Goal: Task Accomplishment & Management: Manage account settings

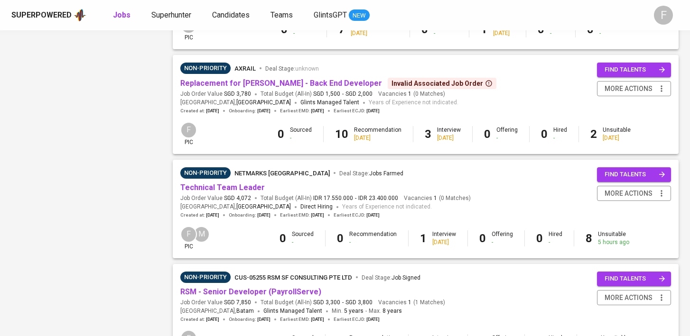
scroll to position [907, 0]
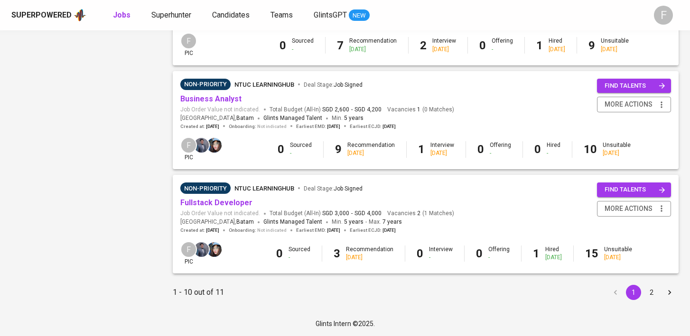
click at [652, 293] on button "2" at bounding box center [651, 292] width 15 height 15
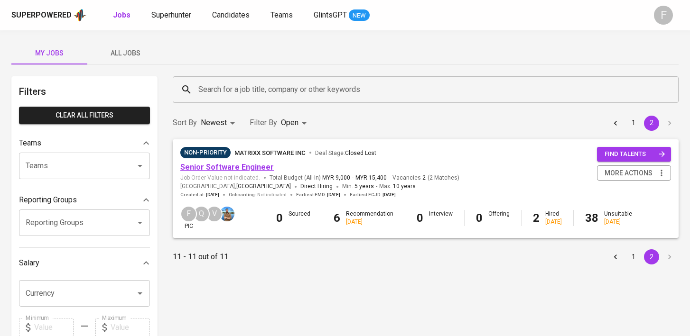
click at [242, 165] on link "Senior Software Engineer" at bounding box center [226, 167] width 93 height 9
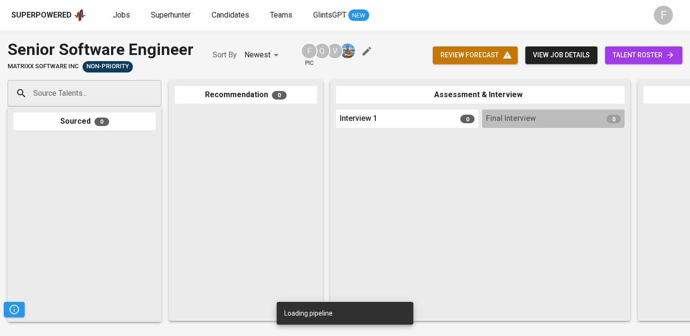
click at [629, 55] on span "talent roster" at bounding box center [643, 55] width 62 height 12
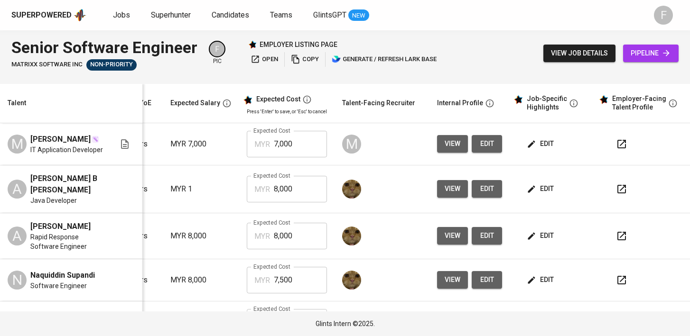
scroll to position [0, 137]
click at [619, 147] on icon "button" at bounding box center [621, 144] width 11 height 11
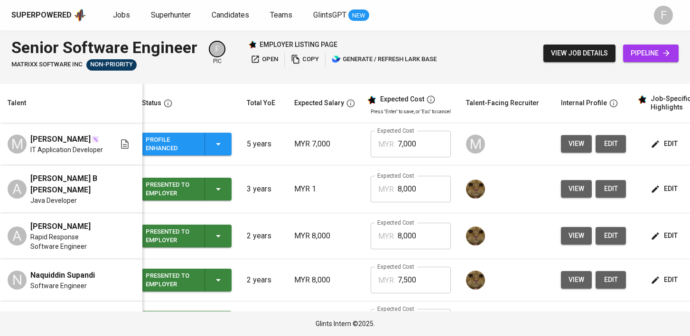
scroll to position [0, 0]
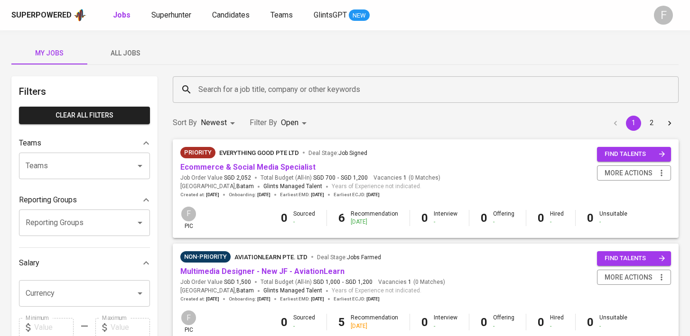
click at [333, 87] on input "Search for a job title, company or other keywords" at bounding box center [428, 90] width 464 height 18
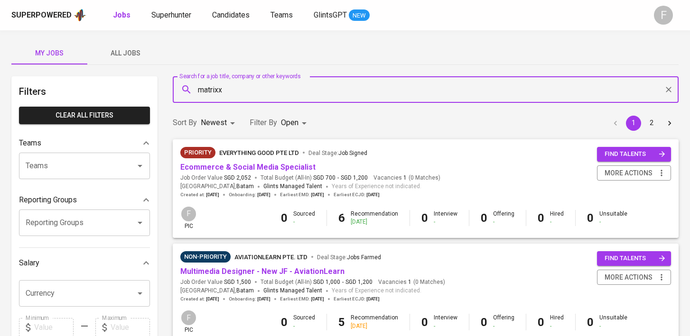
type input "matrixx"
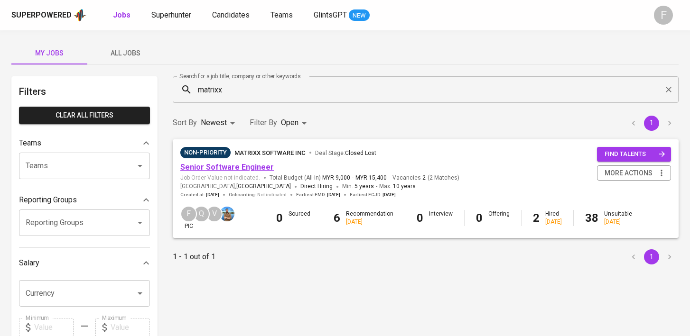
click at [234, 168] on link "Senior Software Engineer" at bounding box center [226, 167] width 93 height 9
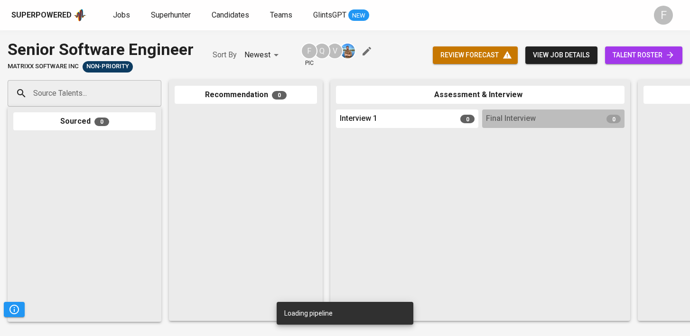
click at [653, 48] on link "talent roster" at bounding box center [643, 55] width 77 height 18
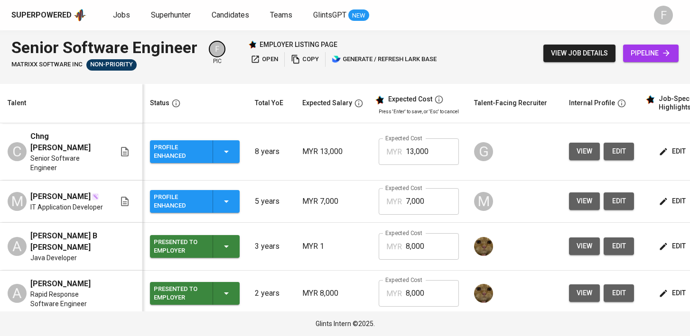
scroll to position [0, 122]
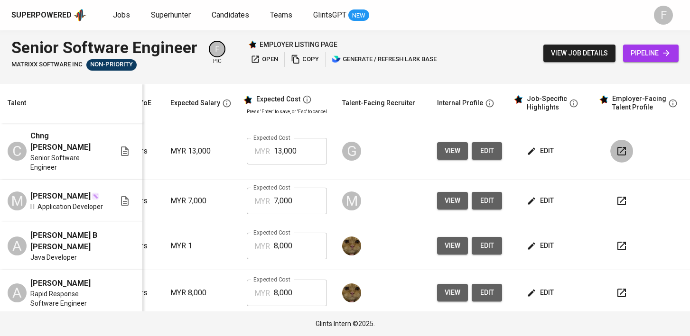
click at [616, 146] on icon "button" at bounding box center [621, 151] width 11 height 11
click at [533, 146] on span "edit" at bounding box center [540, 151] width 25 height 12
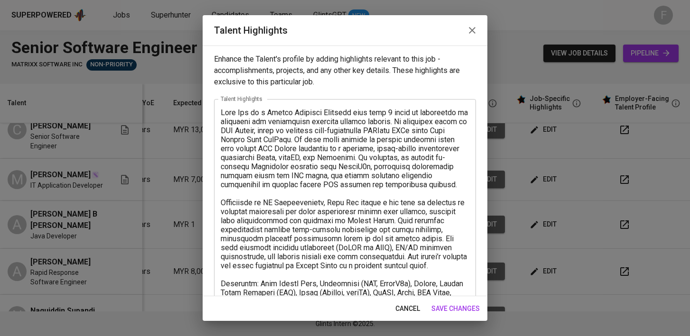
scroll to position [108, 0]
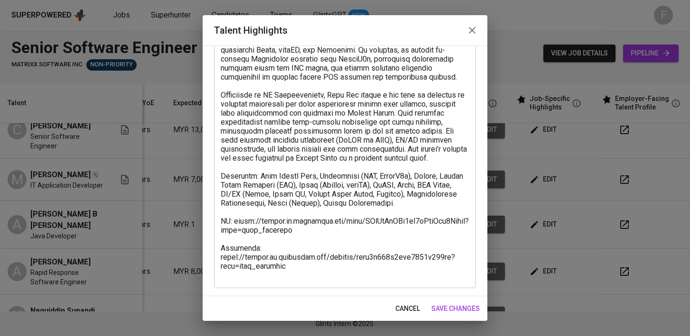
drag, startPoint x: 298, startPoint y: 279, endPoint x: 218, endPoint y: 251, distance: 84.5
click at [218, 251] on div "x Talent Highlights" at bounding box center [345, 139] width 262 height 297
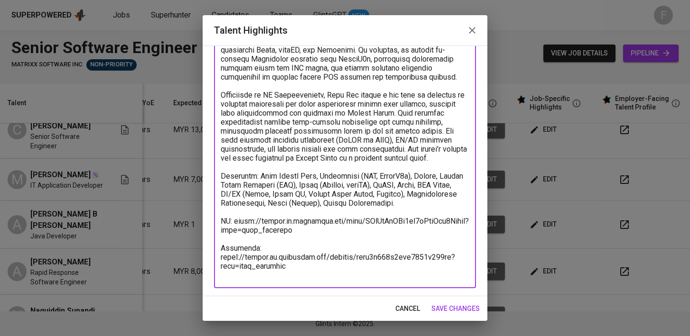
drag, startPoint x: 297, startPoint y: 271, endPoint x: 219, endPoint y: 250, distance: 81.0
click at [219, 250] on div "x Talent Highlights" at bounding box center [345, 139] width 262 height 297
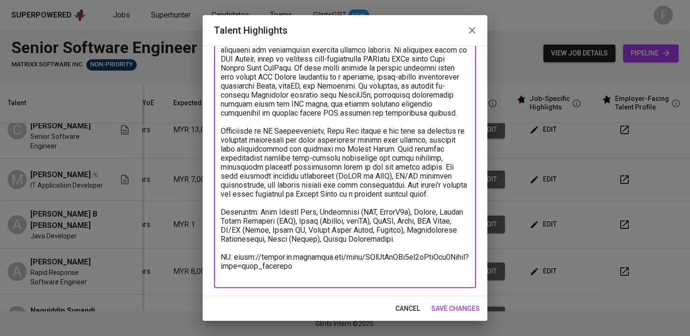
scroll to position [72, 0]
type textarea "Boon Han is a Senior Software Engineer with over 8 years of experience in desig…"
drag, startPoint x: 458, startPoint y: 308, endPoint x: 371, endPoint y: 235, distance: 113.5
click at [458, 308] on span "save changes" at bounding box center [455, 309] width 48 height 12
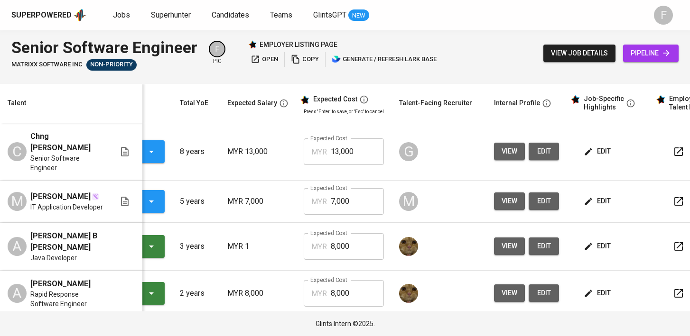
scroll to position [0, 0]
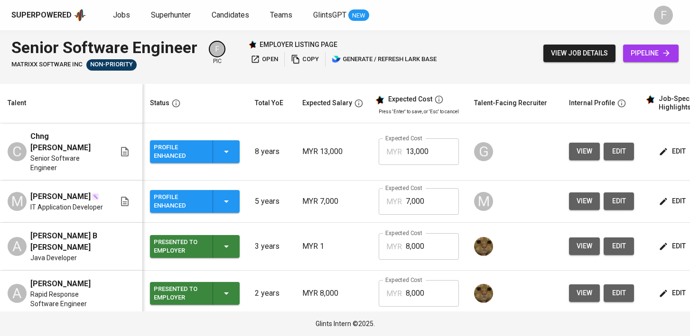
click at [228, 146] on icon "button" at bounding box center [226, 151] width 11 height 11
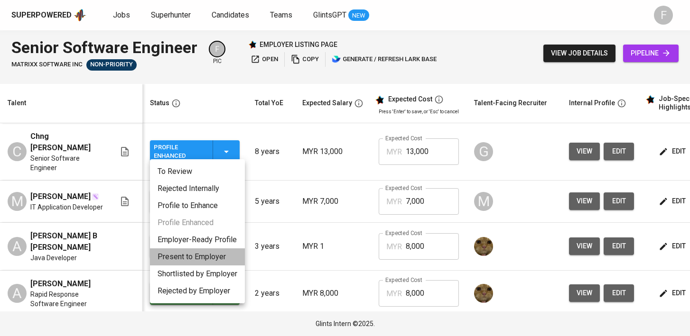
click at [208, 258] on li "Present to Employer" at bounding box center [197, 257] width 95 height 17
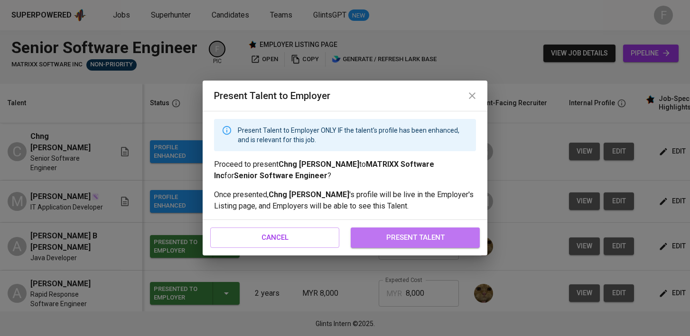
click at [426, 236] on span "present talent" at bounding box center [415, 237] width 108 height 12
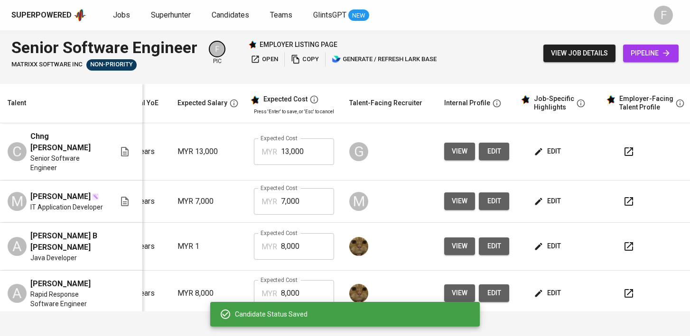
scroll to position [0, 128]
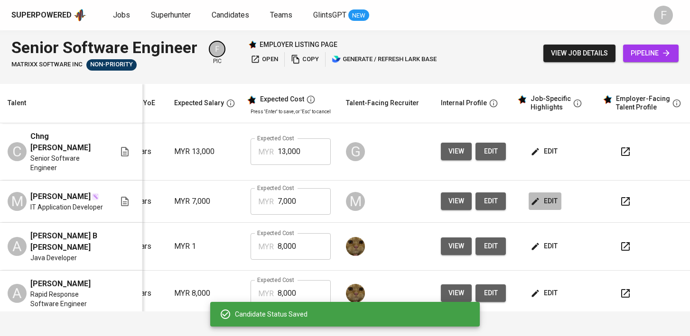
click at [543, 195] on span "edit" at bounding box center [544, 201] width 25 height 12
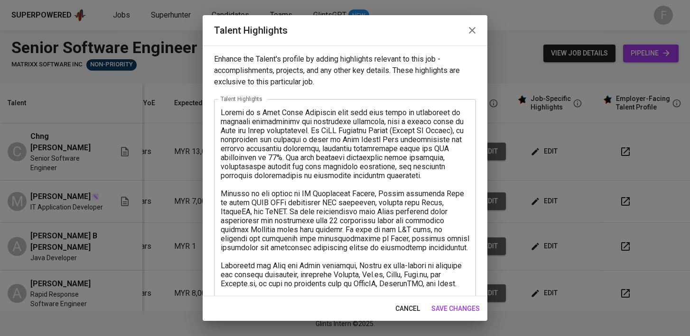
scroll to position [90, 0]
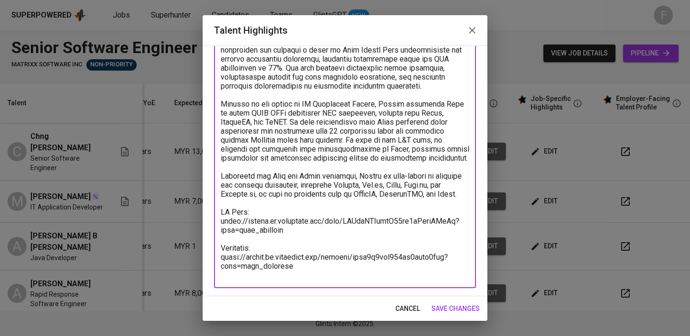
drag, startPoint x: 298, startPoint y: 275, endPoint x: 215, endPoint y: 252, distance: 86.4
click at [215, 252] on div "x Talent Highlights" at bounding box center [345, 148] width 262 height 279
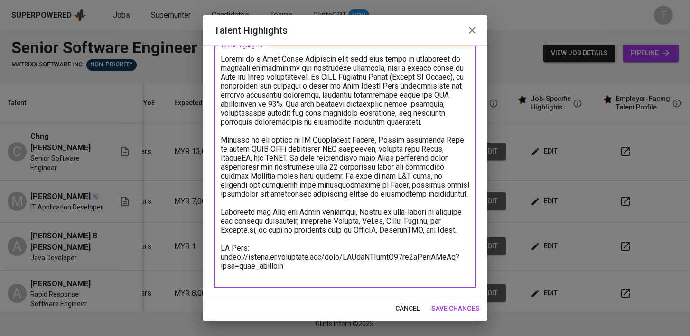
scroll to position [54, 0]
type textarea "Fazuan is a Full Stack Developer with over five years of experience in building…"
click at [463, 308] on span "save changes" at bounding box center [455, 309] width 48 height 12
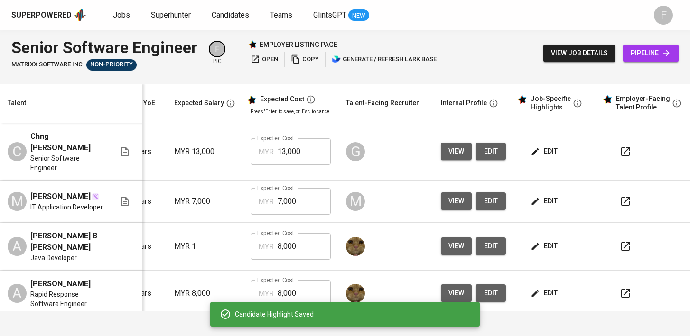
scroll to position [0, 0]
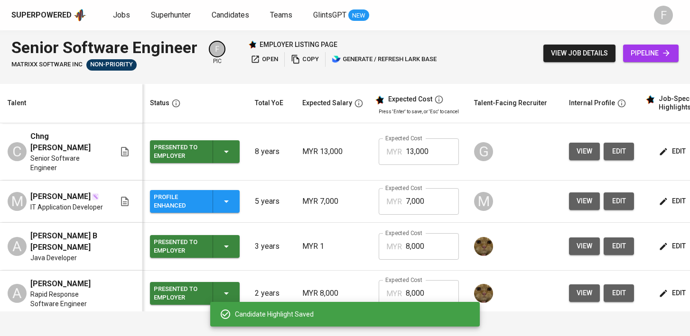
click at [231, 205] on td "Profile Enhanced" at bounding box center [194, 202] width 105 height 42
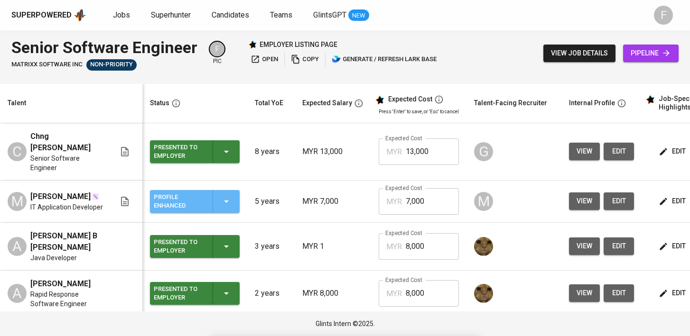
click at [230, 199] on div "Profile Enhanced" at bounding box center [195, 201] width 82 height 23
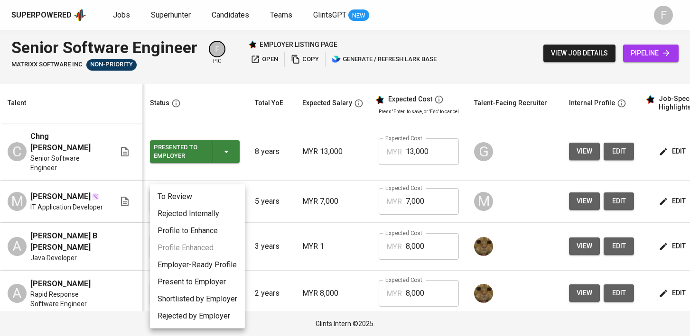
click at [190, 287] on li "Present to Employer" at bounding box center [197, 282] width 95 height 17
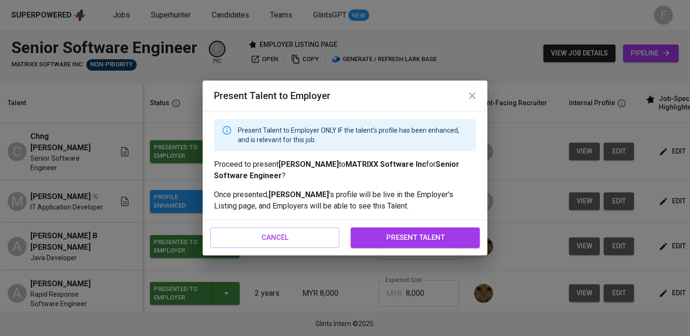
click at [420, 240] on span "present talent" at bounding box center [415, 237] width 108 height 12
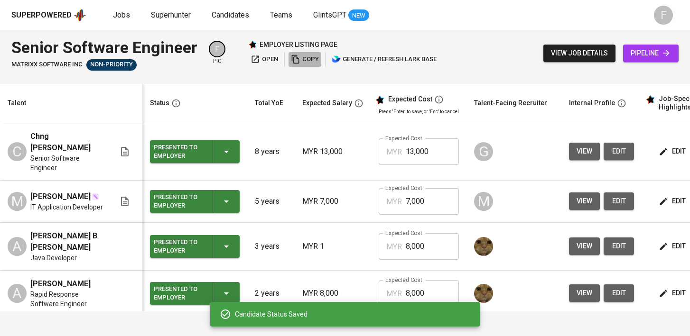
click at [301, 61] on span "copy" at bounding box center [305, 59] width 28 height 11
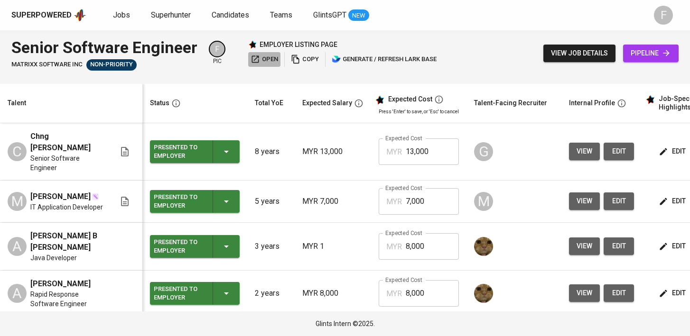
click at [276, 60] on span "open" at bounding box center [264, 59] width 28 height 11
click at [304, 61] on span "copy" at bounding box center [305, 59] width 28 height 11
click at [116, 19] on link "Jobs" at bounding box center [122, 15] width 19 height 12
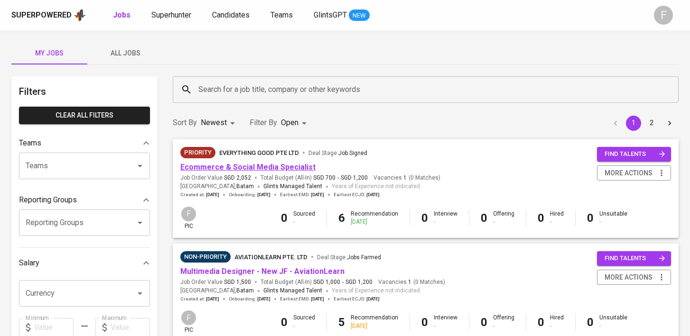
click at [277, 169] on link "Ecommerce & Social Media Specialist" at bounding box center [247, 167] width 135 height 9
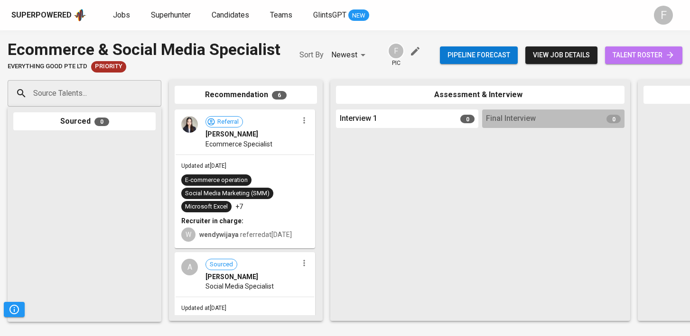
click at [646, 55] on span "talent roster" at bounding box center [643, 55] width 62 height 12
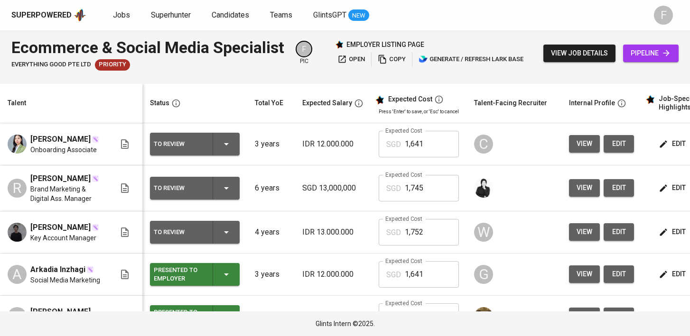
click at [236, 244] on button "To Review" at bounding box center [195, 232] width 90 height 23
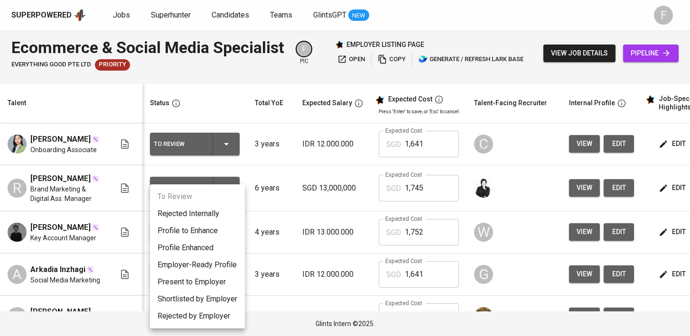
click at [216, 217] on li "Rejected Internally" at bounding box center [197, 213] width 95 height 17
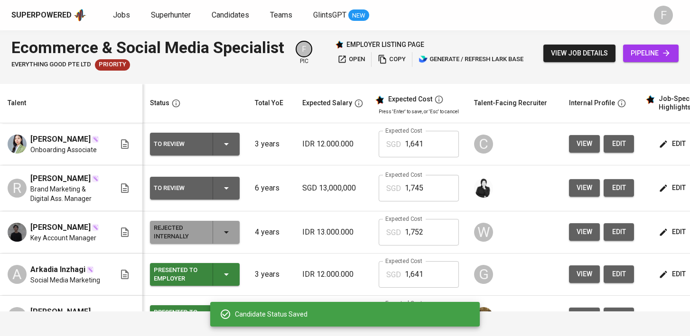
scroll to position [0, 129]
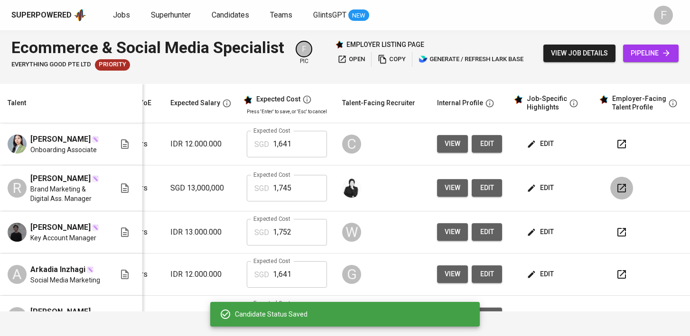
click at [616, 190] on icon "button" at bounding box center [621, 188] width 11 height 11
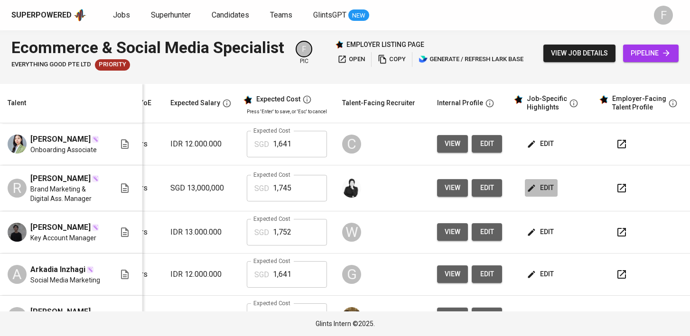
click at [539, 187] on span "edit" at bounding box center [540, 188] width 25 height 12
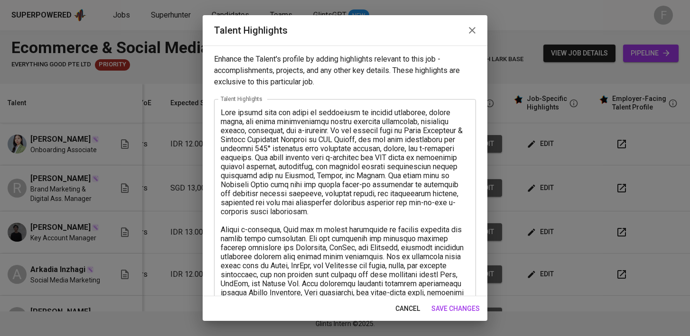
scroll to position [306, 0]
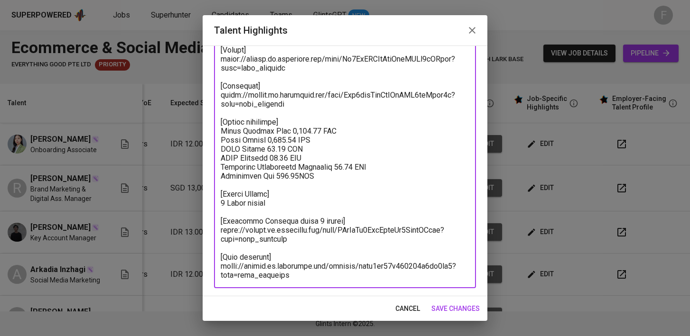
drag, startPoint x: 306, startPoint y: 276, endPoint x: 222, endPoint y: 249, distance: 89.1
click at [222, 249] on textarea at bounding box center [345, 41] width 249 height 478
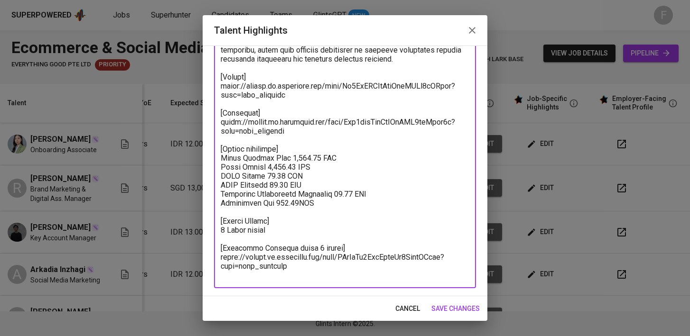
scroll to position [270, 0]
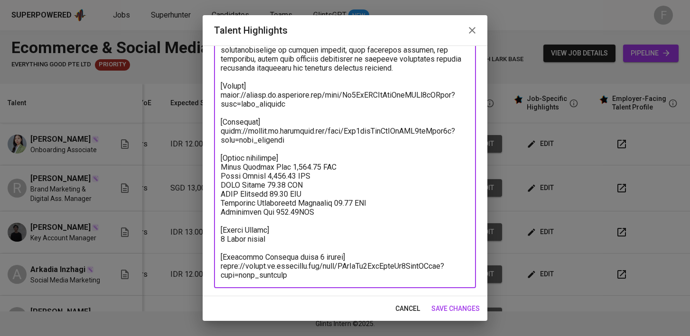
type textarea "Rosa brings over six years of experience in digital marketing, social media, an…"
click at [462, 309] on span "save changes" at bounding box center [455, 309] width 48 height 12
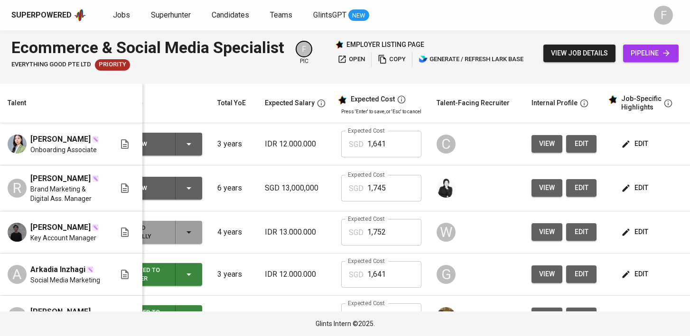
scroll to position [0, 0]
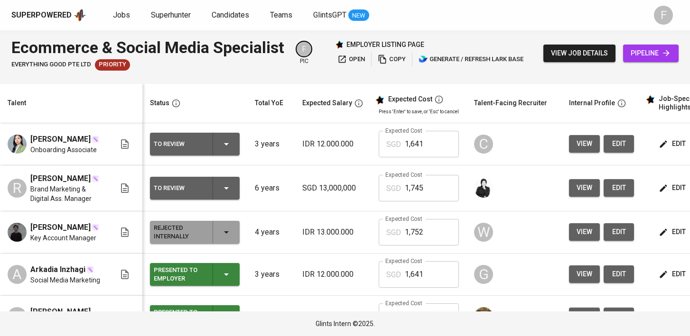
click at [221, 191] on icon "button" at bounding box center [226, 188] width 11 height 11
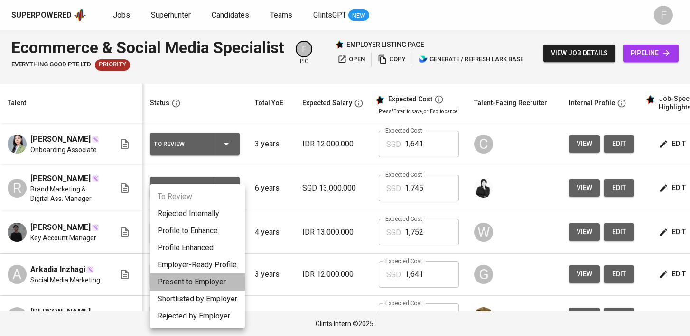
click at [210, 280] on li "Present to Employer" at bounding box center [197, 282] width 95 height 17
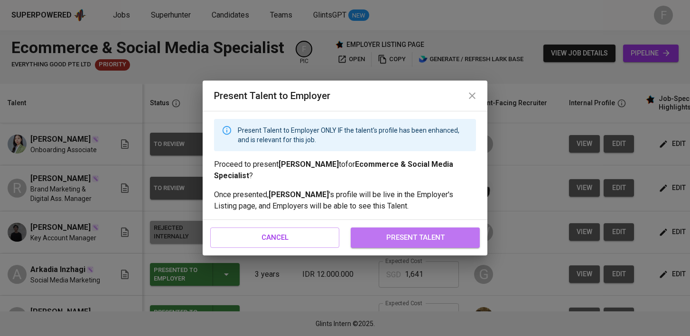
click at [386, 244] on span "present talent" at bounding box center [415, 237] width 108 height 12
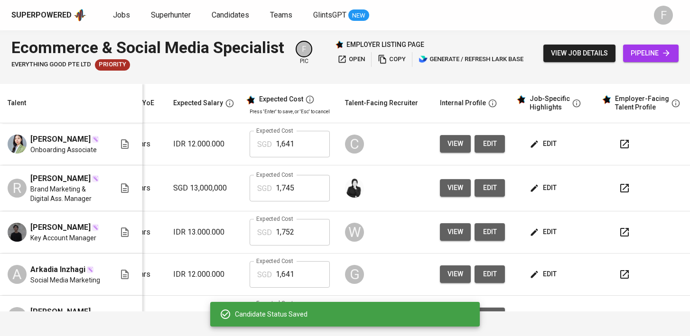
scroll to position [0, 137]
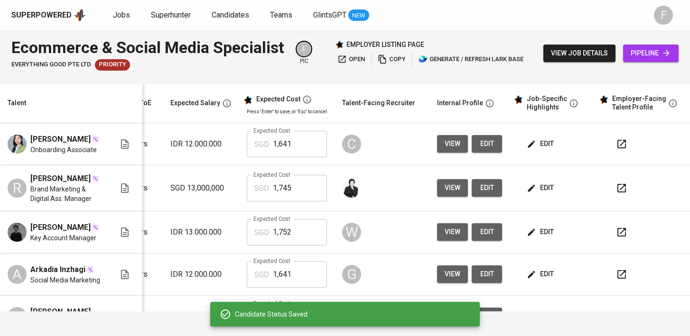
click at [616, 144] on icon "button" at bounding box center [621, 144] width 11 height 11
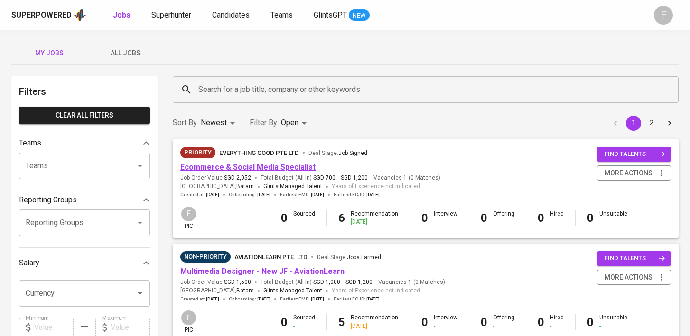
click at [287, 164] on link "Ecommerce & Social Media Specialist" at bounding box center [247, 167] width 135 height 9
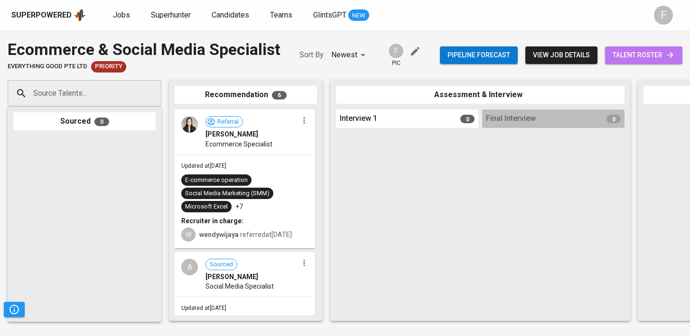
click at [636, 61] on link "talent roster" at bounding box center [643, 55] width 77 height 18
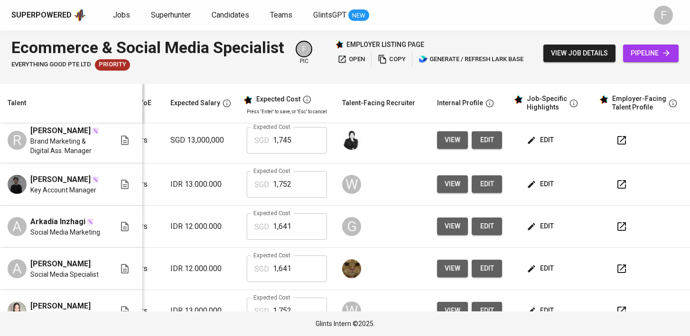
scroll to position [51, 137]
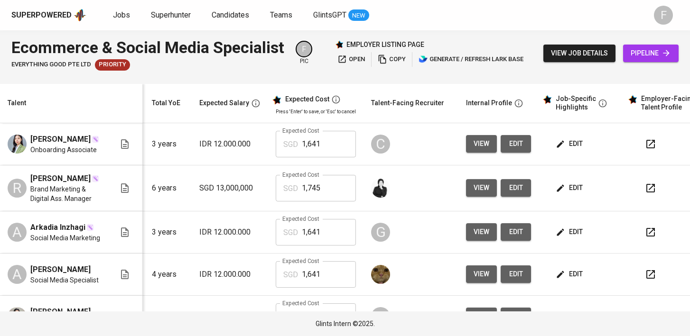
scroll to position [0, 122]
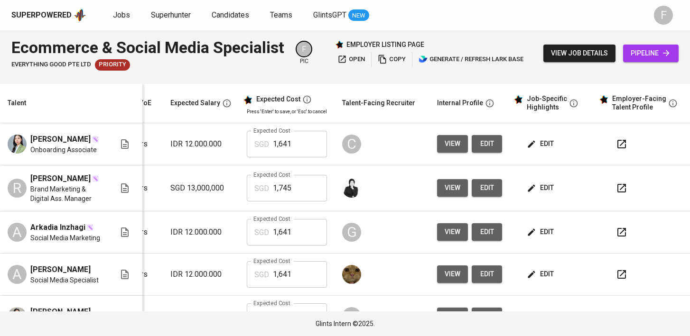
click at [610, 144] on button "button" at bounding box center [621, 144] width 23 height 23
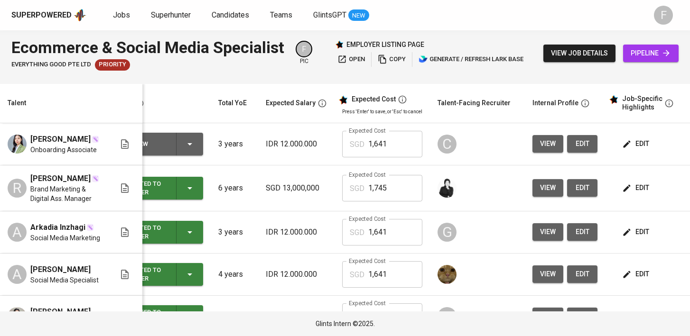
scroll to position [0, 0]
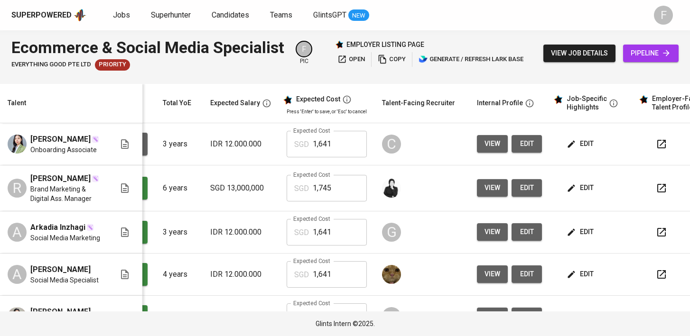
scroll to position [0, 122]
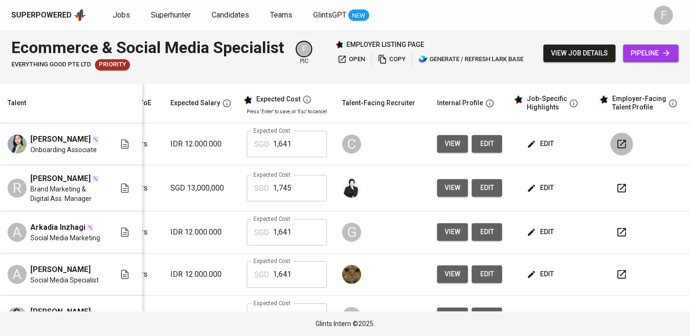
click at [616, 146] on icon "button" at bounding box center [621, 144] width 11 height 11
click at [616, 190] on icon "button" at bounding box center [621, 188] width 11 height 11
click at [617, 240] on button "button" at bounding box center [621, 232] width 23 height 23
click at [619, 277] on icon "button" at bounding box center [621, 274] width 11 height 11
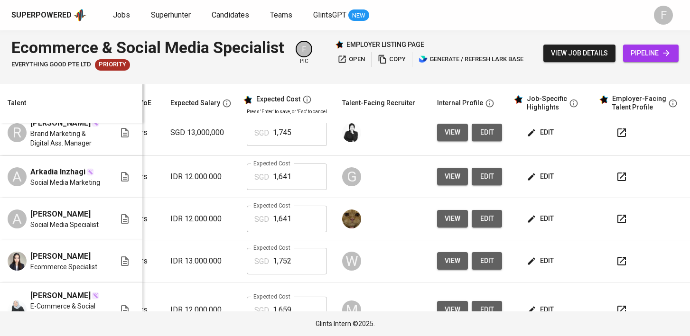
scroll to position [56, 137]
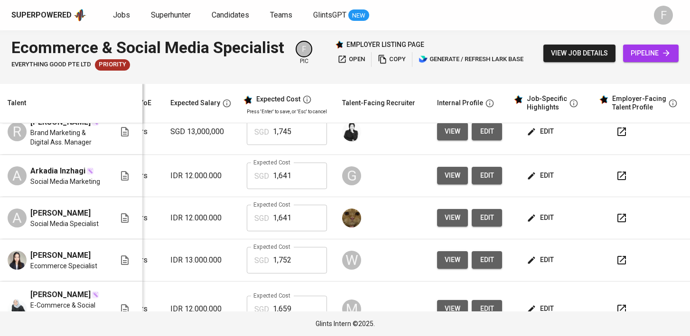
click at [616, 263] on icon "button" at bounding box center [621, 260] width 11 height 11
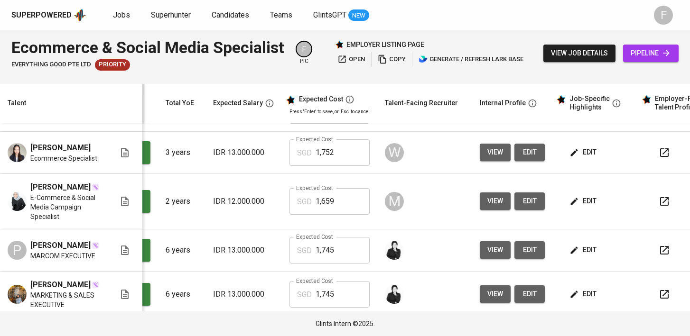
scroll to position [0, 122]
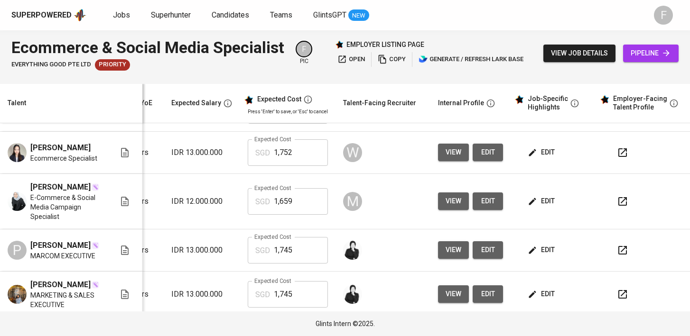
click at [620, 207] on icon "button" at bounding box center [622, 201] width 11 height 11
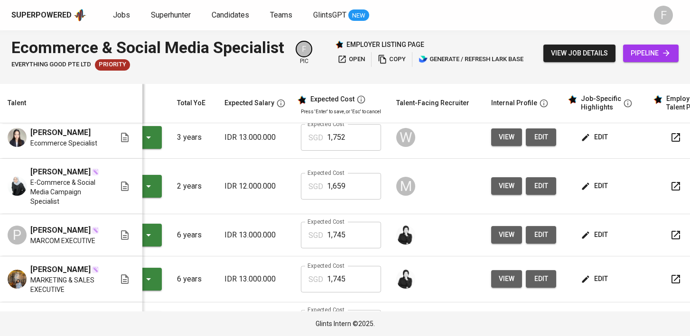
scroll to position [179, 46]
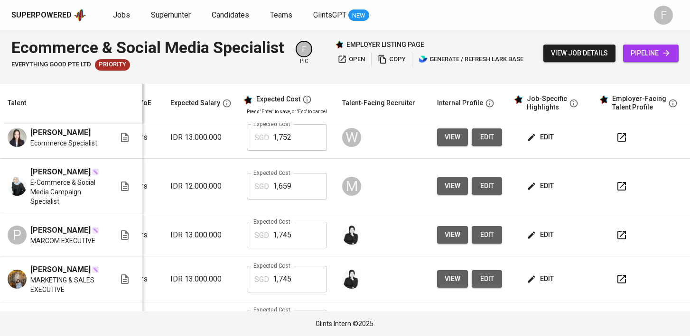
click at [616, 240] on icon "button" at bounding box center [621, 235] width 11 height 11
click at [616, 275] on icon "button" at bounding box center [621, 279] width 11 height 11
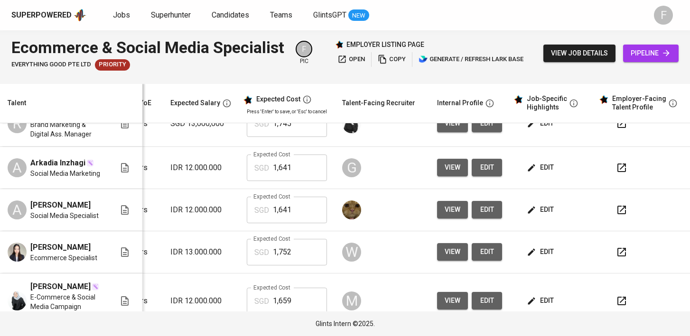
scroll to position [0, 137]
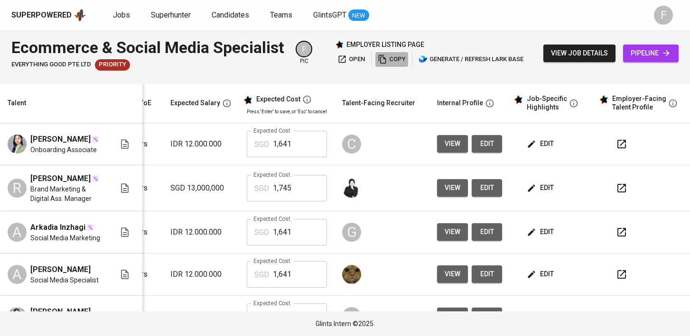
click at [392, 61] on span "copy" at bounding box center [392, 59] width 28 height 11
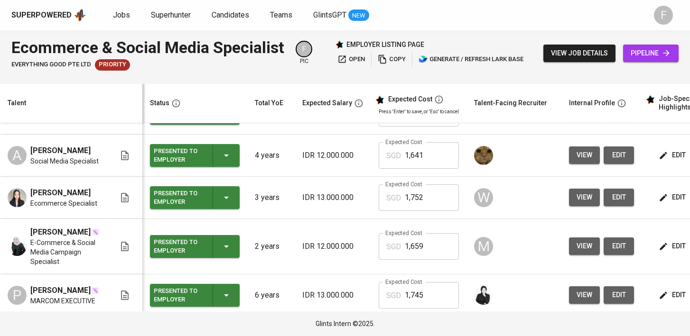
scroll to position [0, 0]
